Goal: Find contact information: Find contact information

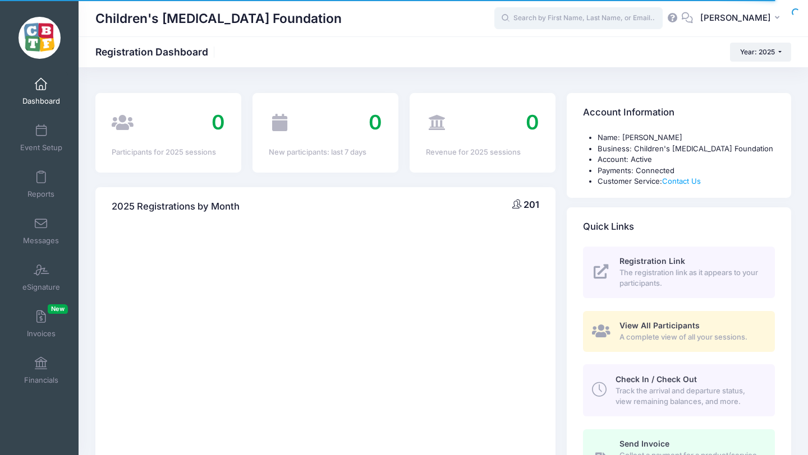
click at [573, 12] on input "text" at bounding box center [578, 18] width 168 height 22
type input "goldman"
select select
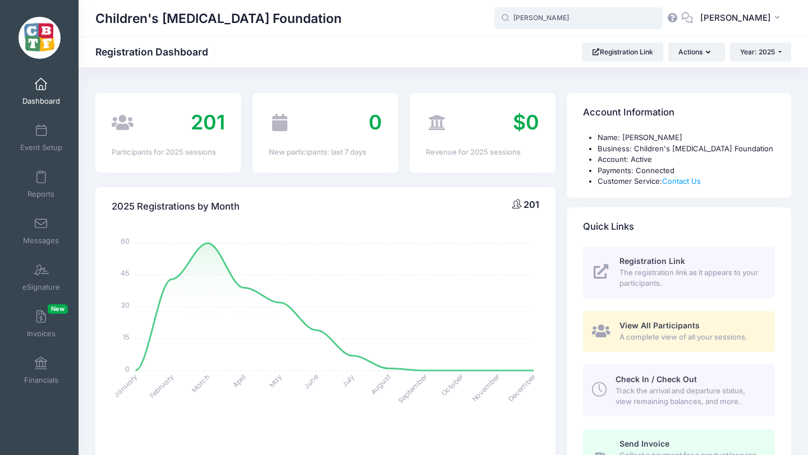
click at [571, 16] on input "goldman" at bounding box center [578, 18] width 168 height 22
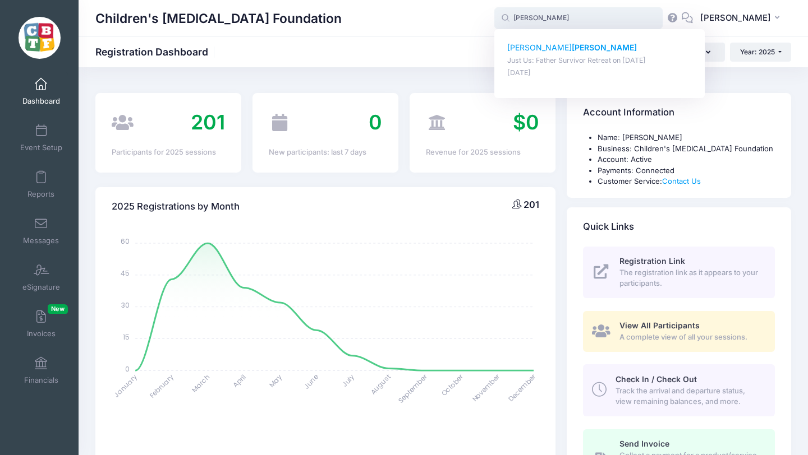
click at [554, 50] on p "Michael Goldman" at bounding box center [599, 48] width 185 height 12
type input "Michael Goldman (Just Us: Father Survivor Retreat, May-30, 2025)"
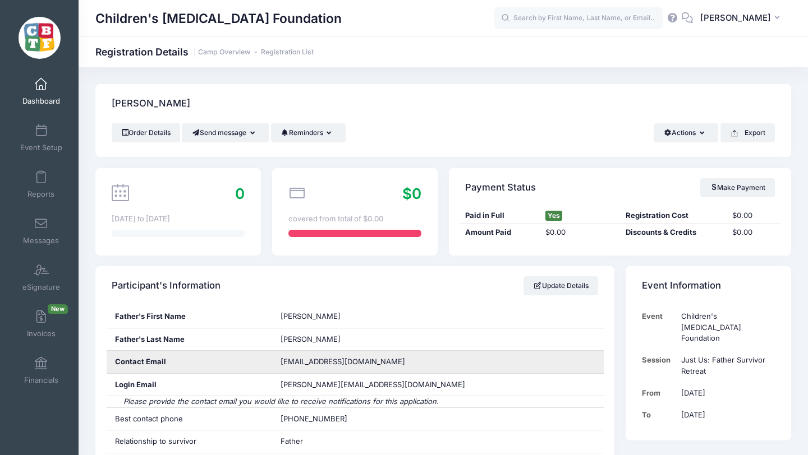
drag, startPoint x: 413, startPoint y: 362, endPoint x: 257, endPoint y: 366, distance: 156.0
click at [257, 366] on div "Contact Email [EMAIL_ADDRESS][DOMAIN_NAME]" at bounding box center [355, 362] width 497 height 23
copy div "goldmanclinicalservices@gmail.com"
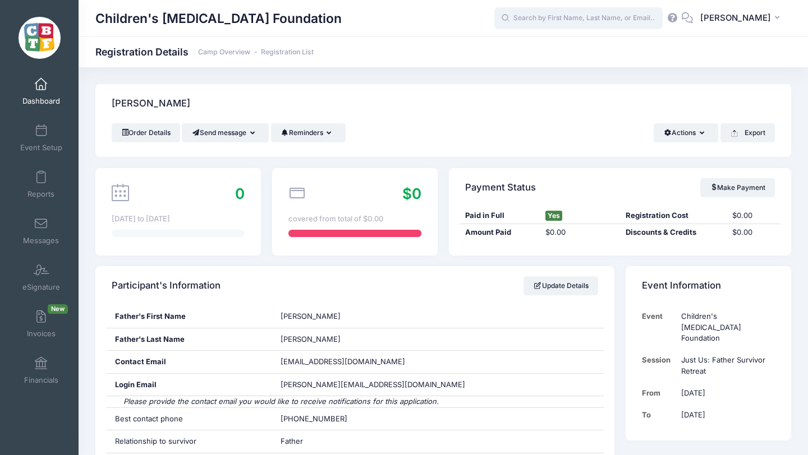
click at [593, 18] on input "text" at bounding box center [578, 18] width 168 height 22
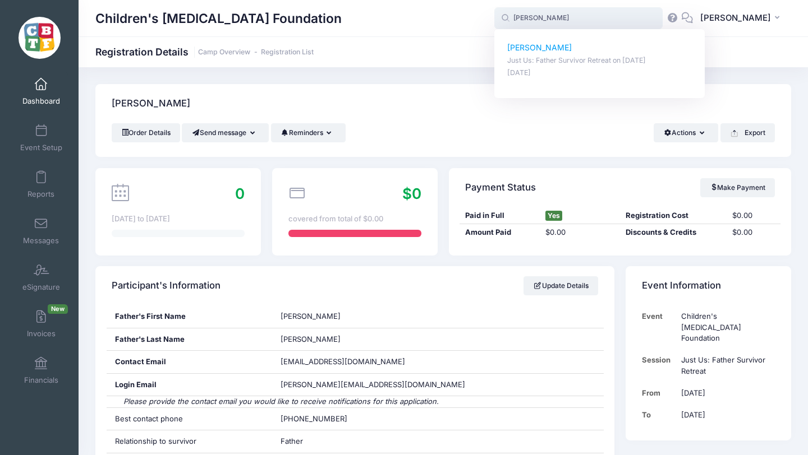
click at [554, 49] on p "shpetim Tota" at bounding box center [599, 48] width 185 height 12
type input "shpetim Tota (Just Us: Father Survivor Retreat, May-30, 2025)"
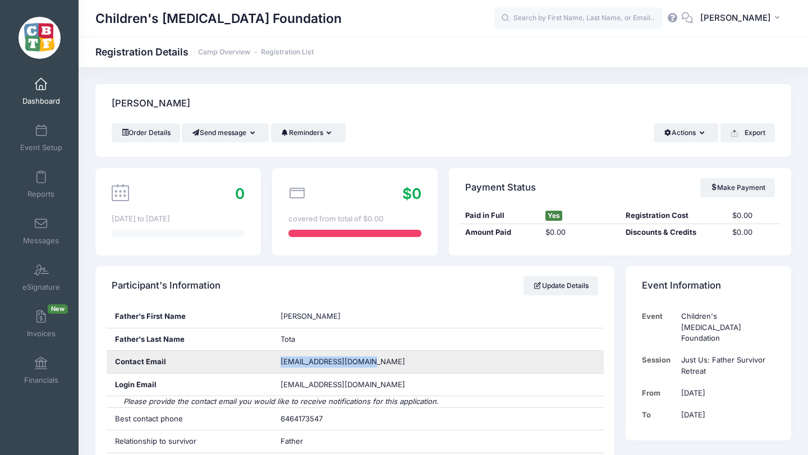
drag, startPoint x: 370, startPoint y: 361, endPoint x: 270, endPoint y: 358, distance: 99.3
click at [270, 358] on div "Contact Email timmy_tota@yahoo.co.uk" at bounding box center [355, 362] width 497 height 23
copy div "timmy_tota@yahoo.co.uk"
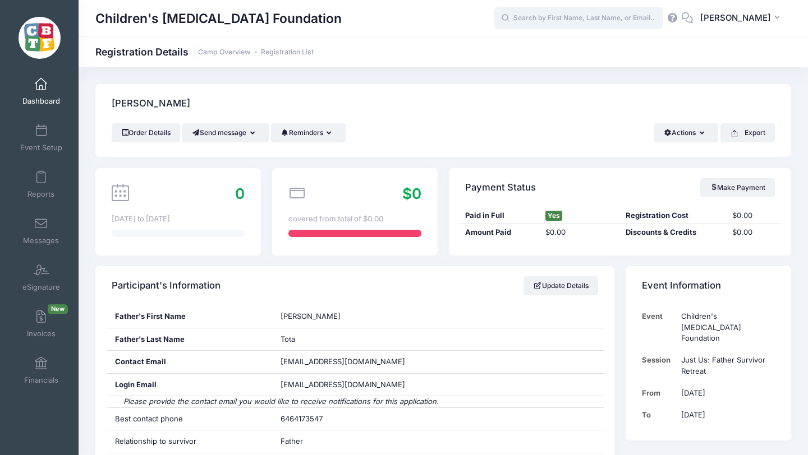
click at [597, 26] on input "text" at bounding box center [578, 18] width 168 height 22
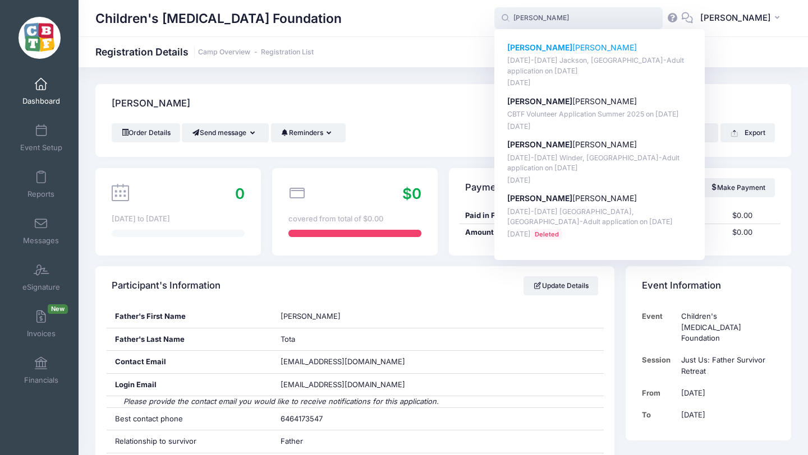
click at [578, 49] on p "sarah Rose Braithwaite" at bounding box center [599, 48] width 185 height 12
type input "sarah Rose Braithwaite (August 18-23 Jackson, MI-Adult application, Aug-18, 202…"
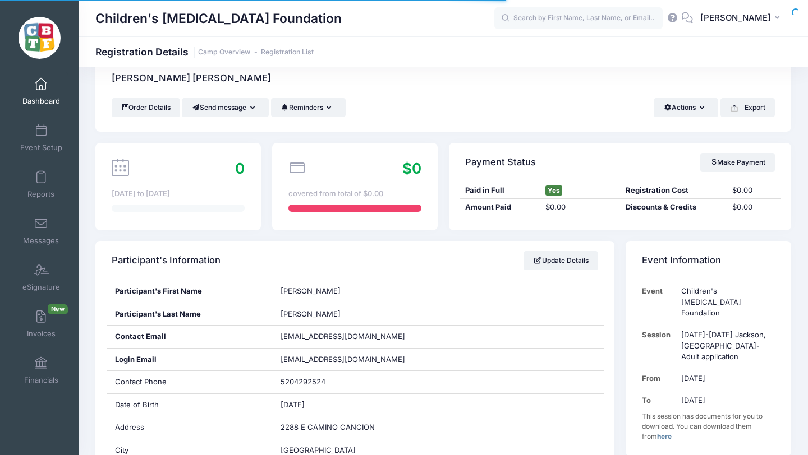
scroll to position [37, 0]
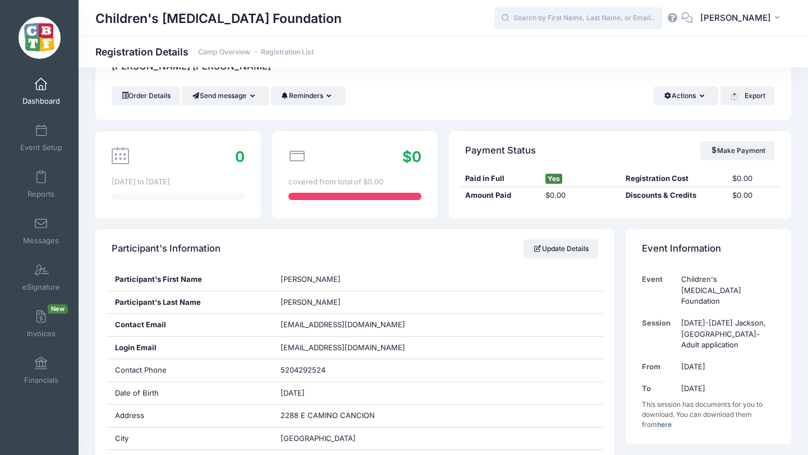
click at [563, 22] on input "text" at bounding box center [578, 18] width 168 height 22
type input "s"
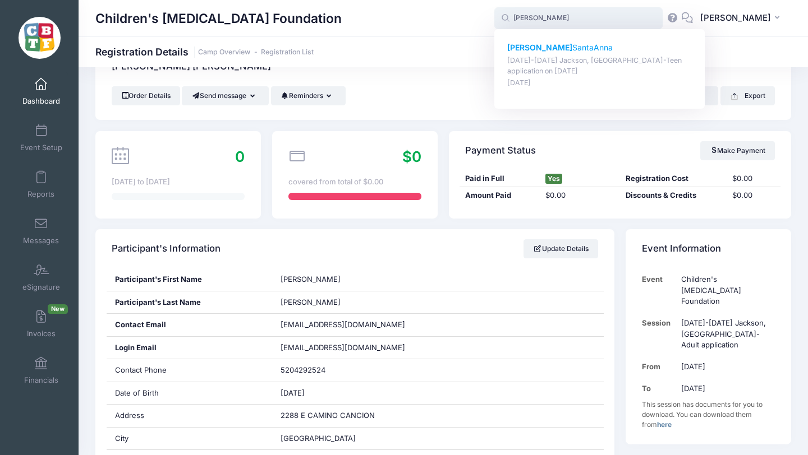
click at [566, 49] on p "Ashley SantaAnna" at bounding box center [599, 48] width 185 height 12
type input "Ashley SantaAnna (August 18-23 Jackson, MI-Teen application, Aug-18, 2025)"
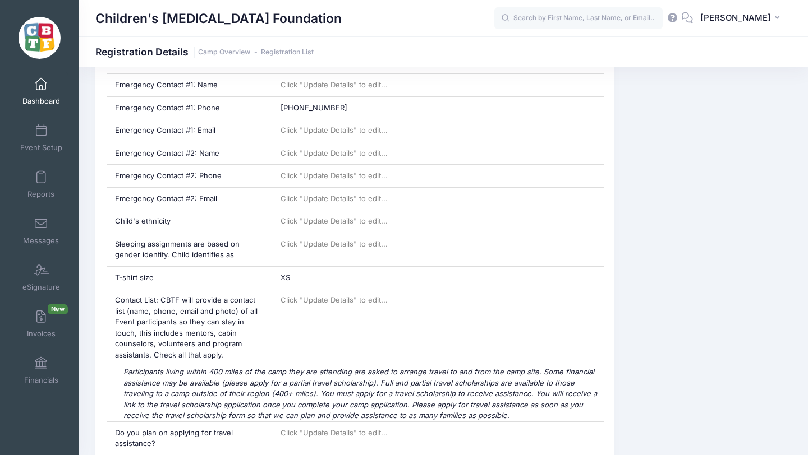
scroll to position [269, 0]
